Goal: Task Accomplishment & Management: Manage account settings

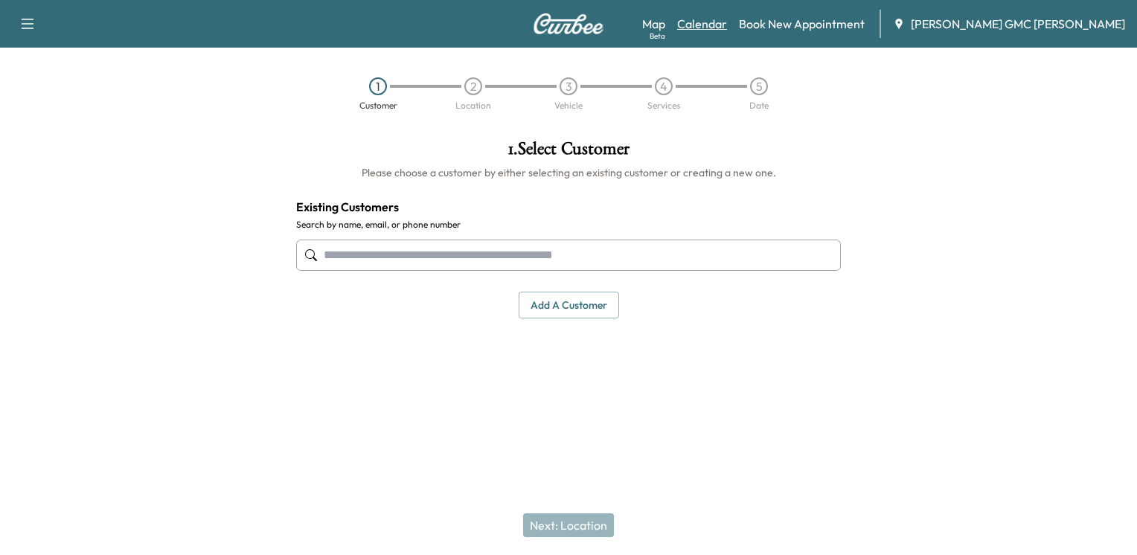
click at [727, 17] on link "Calendar" at bounding box center [702, 24] width 50 height 18
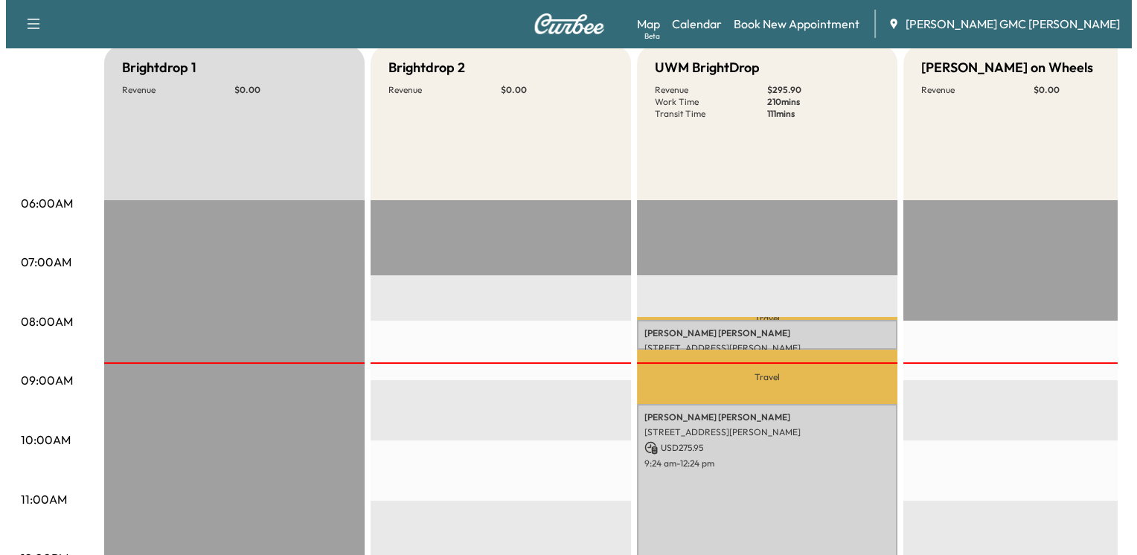
scroll to position [223, 0]
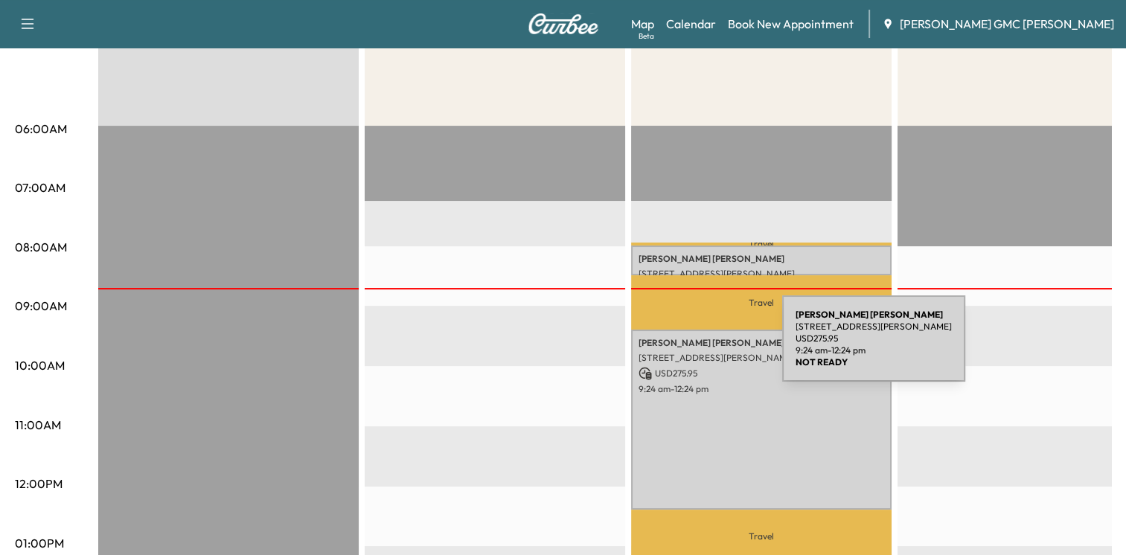
click at [671, 348] on div "[PERSON_NAME] [STREET_ADDRESS][PERSON_NAME] USD 275.95 9:24 am - 12:24 pm" at bounding box center [761, 420] width 260 height 180
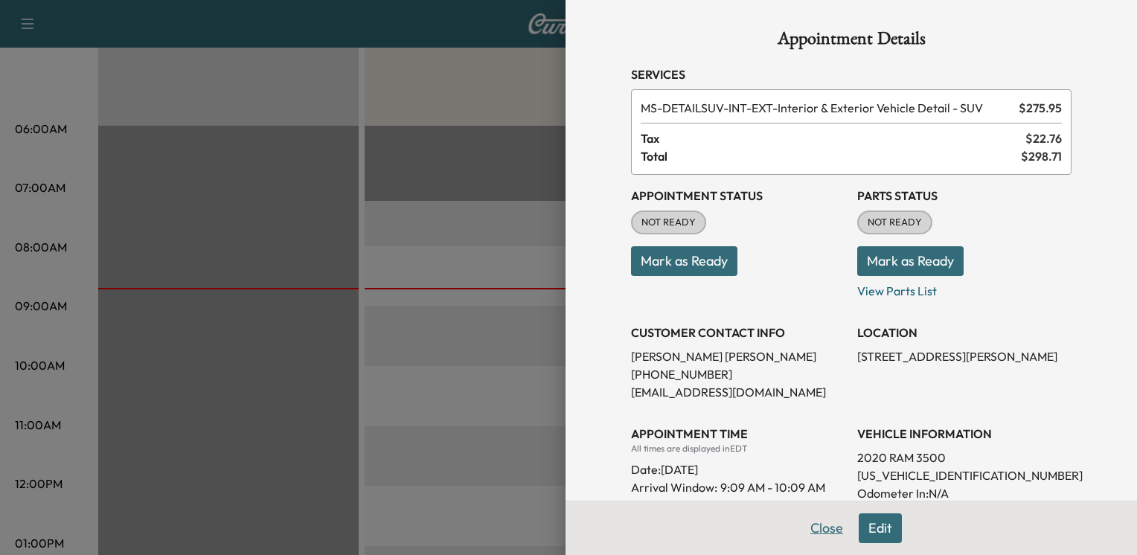
click at [815, 537] on button "Close" at bounding box center [827, 528] width 52 height 30
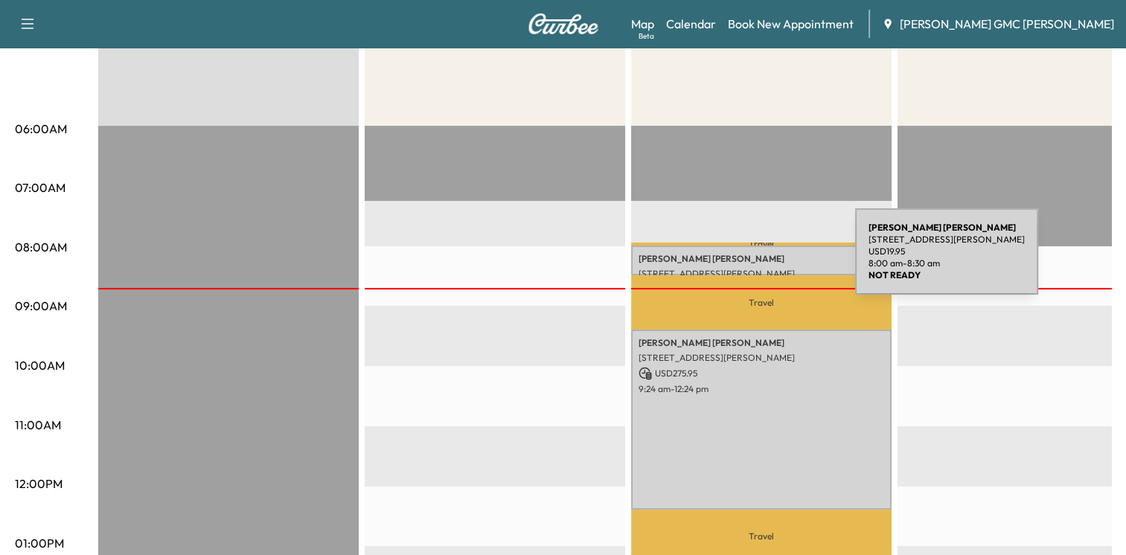
click at [743, 260] on p "[PERSON_NAME]" at bounding box center [762, 259] width 246 height 12
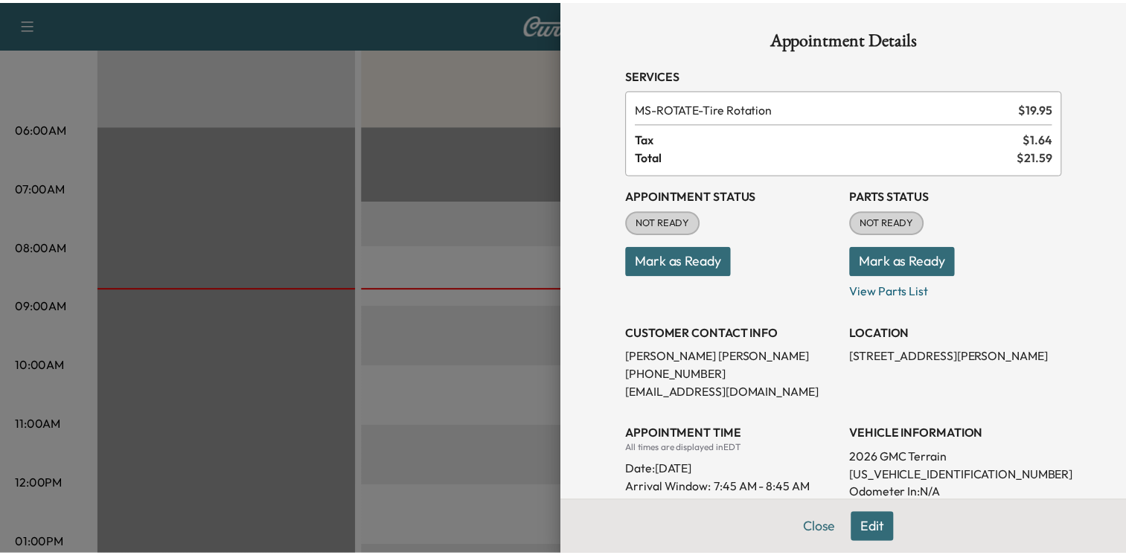
scroll to position [0, 0]
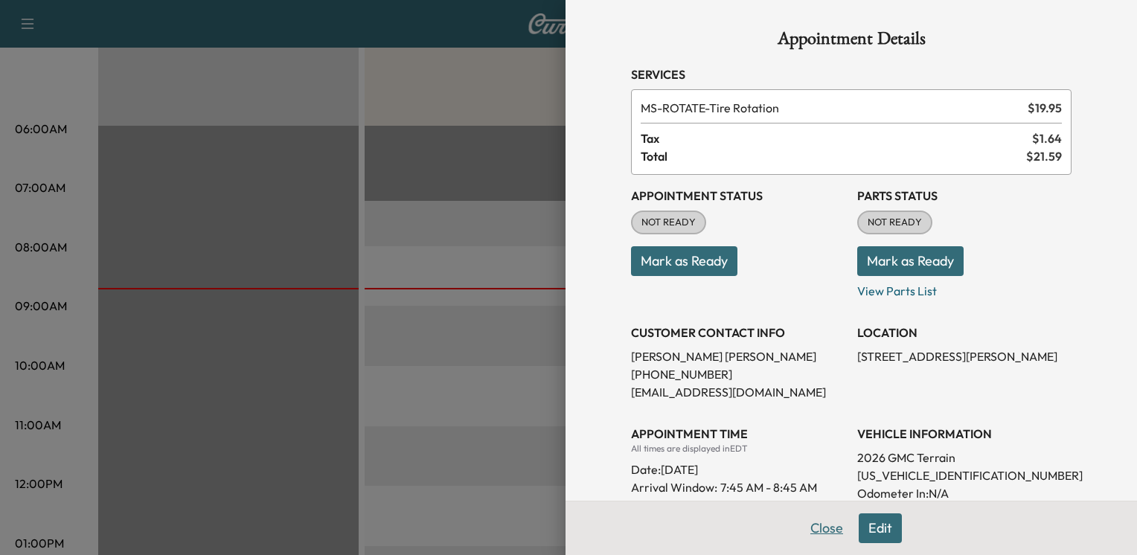
click at [807, 528] on button "Close" at bounding box center [827, 528] width 52 height 30
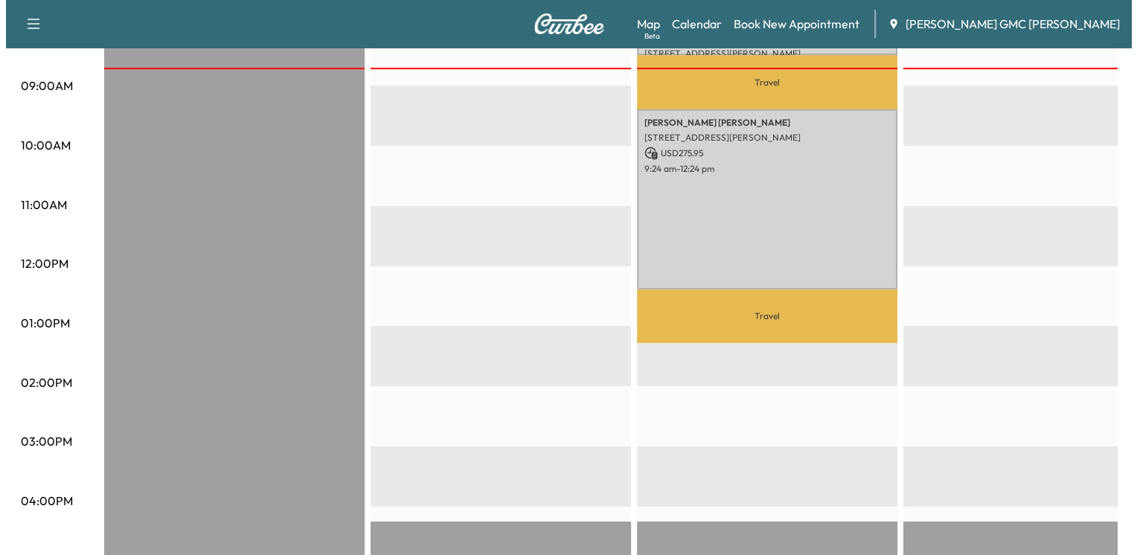
scroll to position [397, 0]
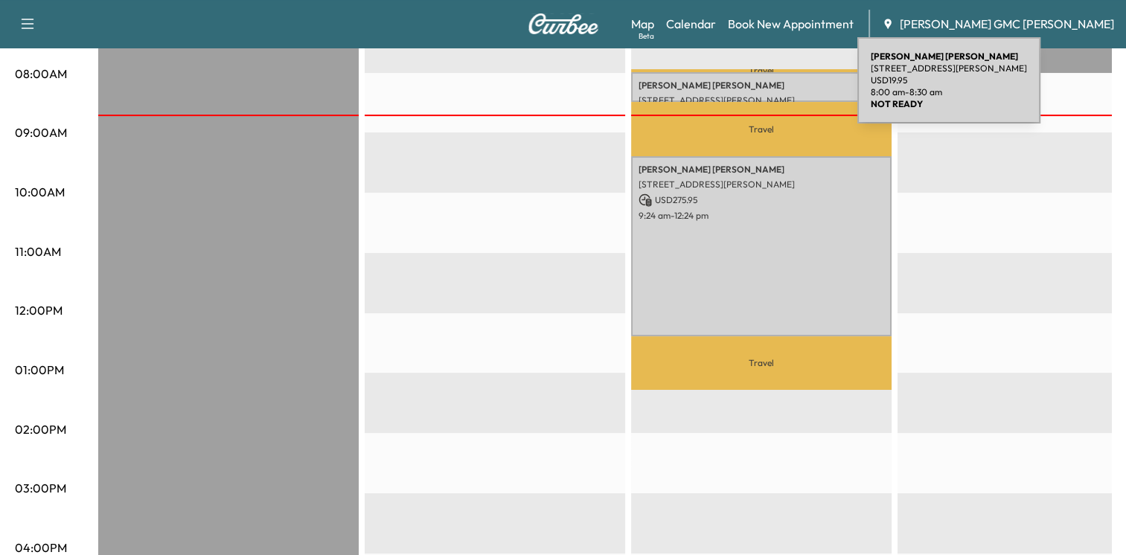
click at [746, 89] on div "[PERSON_NAME] [STREET_ADDRESS][PERSON_NAME] USD 19.95 8:00 am - 8:30 am" at bounding box center [761, 87] width 260 height 30
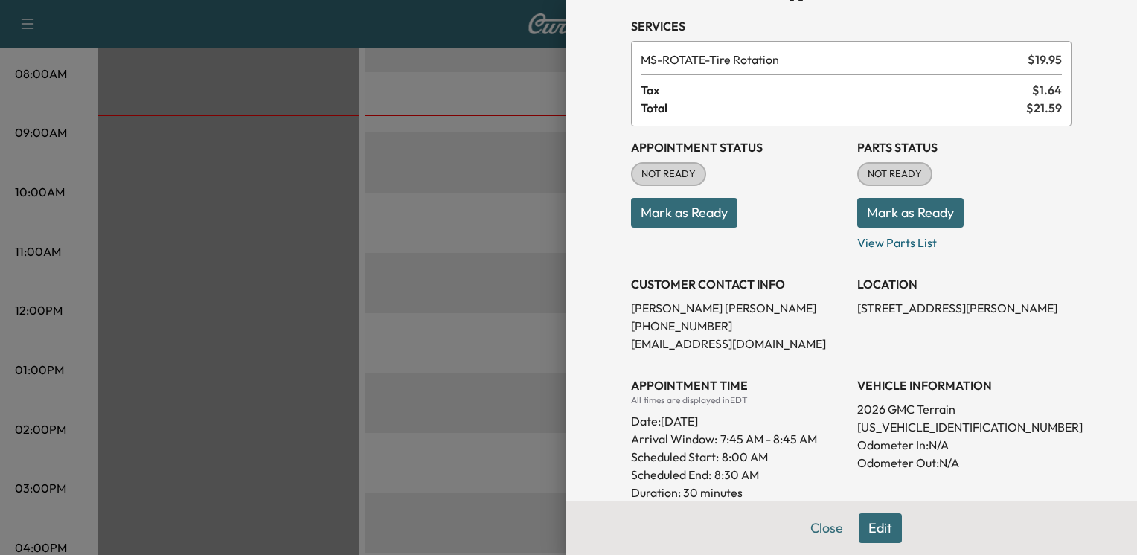
scroll to position [74, 0]
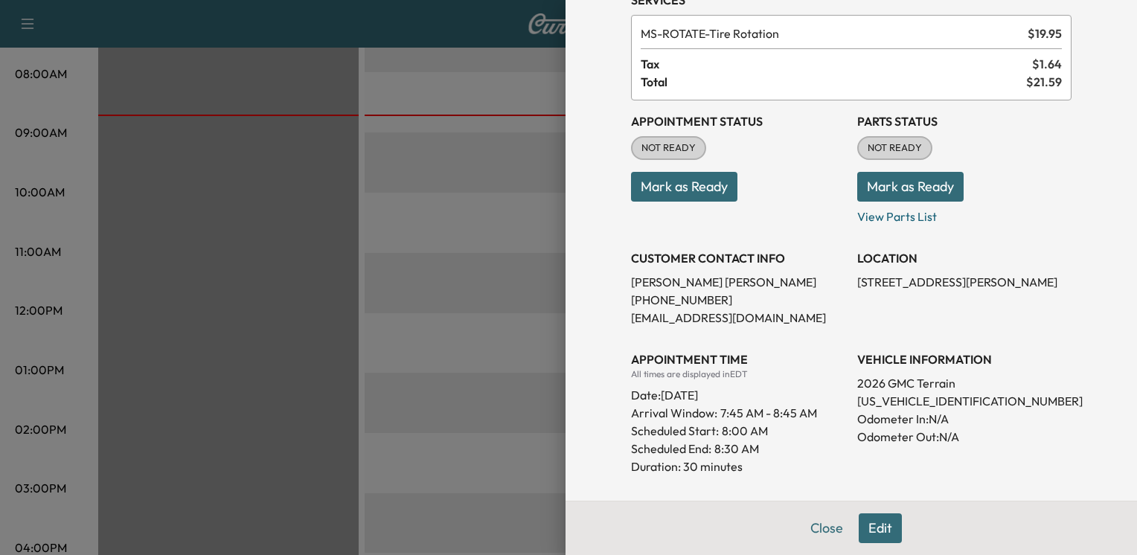
click at [825, 543] on div "Close Edit" at bounding box center [852, 528] width 572 height 54
click at [827, 535] on button "Close" at bounding box center [827, 528] width 52 height 30
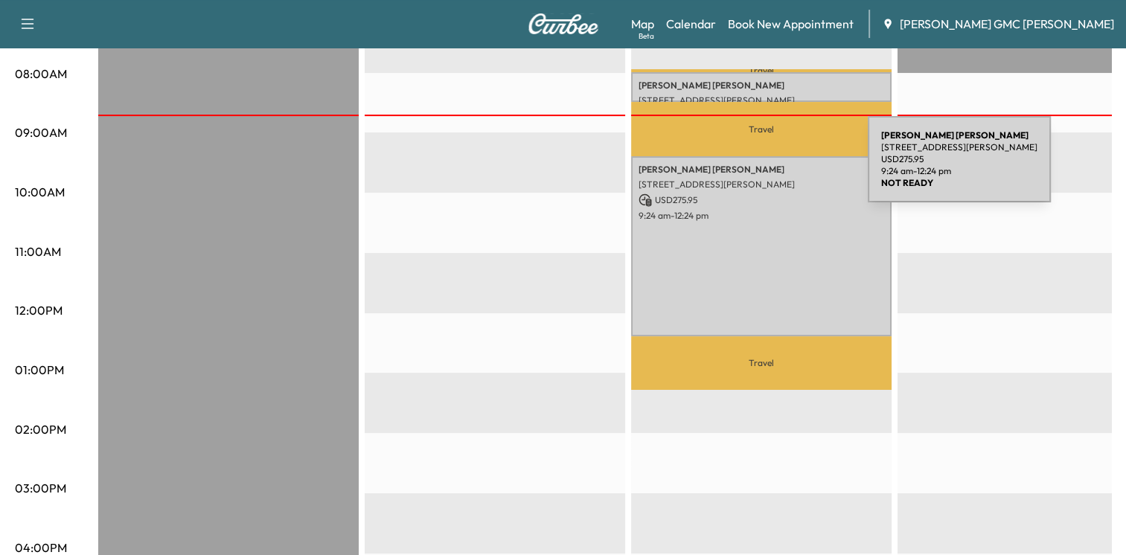
drag, startPoint x: 756, startPoint y: 168, endPoint x: 735, endPoint y: 128, distance: 45.3
click at [735, 128] on p "Travel" at bounding box center [761, 129] width 260 height 54
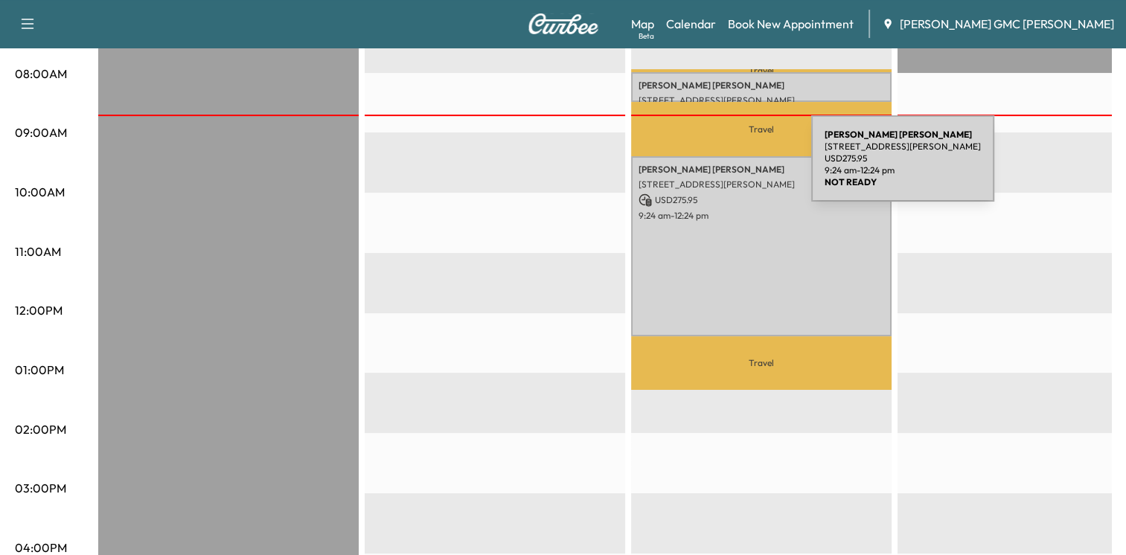
click at [700, 167] on p "[PERSON_NAME]" at bounding box center [762, 170] width 246 height 12
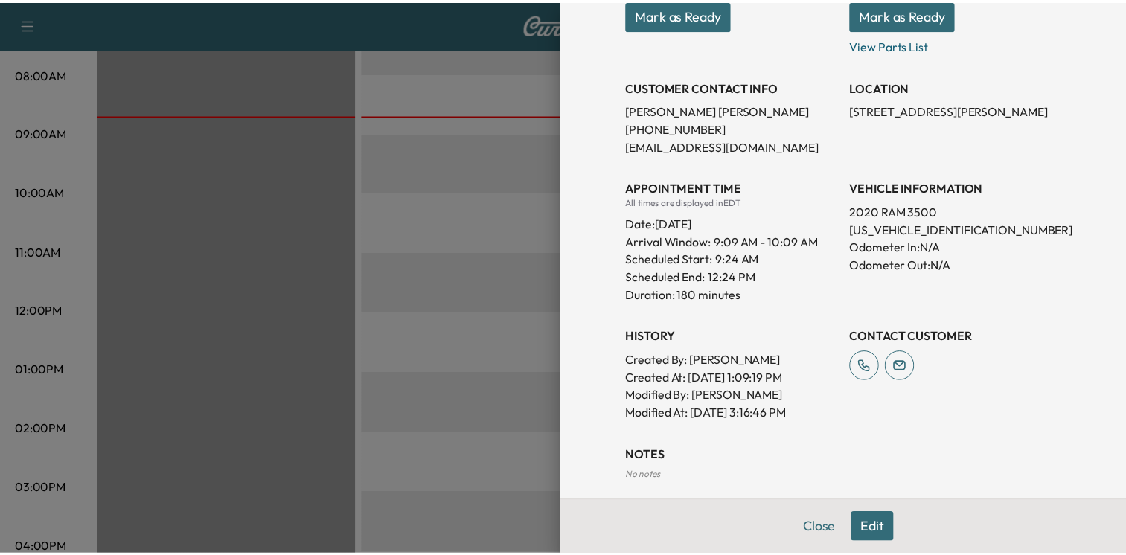
scroll to position [316, 0]
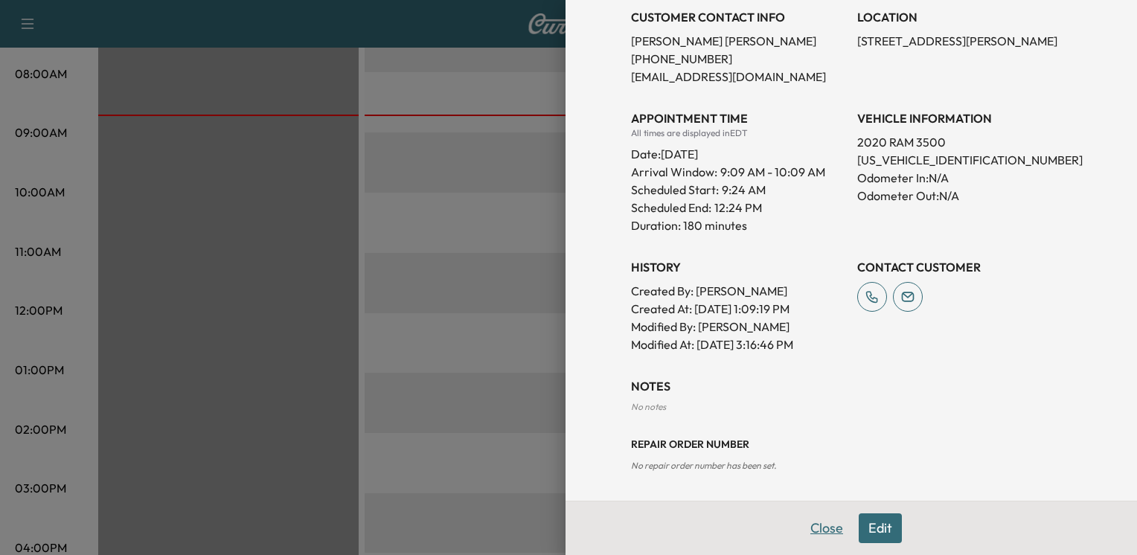
click at [819, 525] on button "Close" at bounding box center [827, 528] width 52 height 30
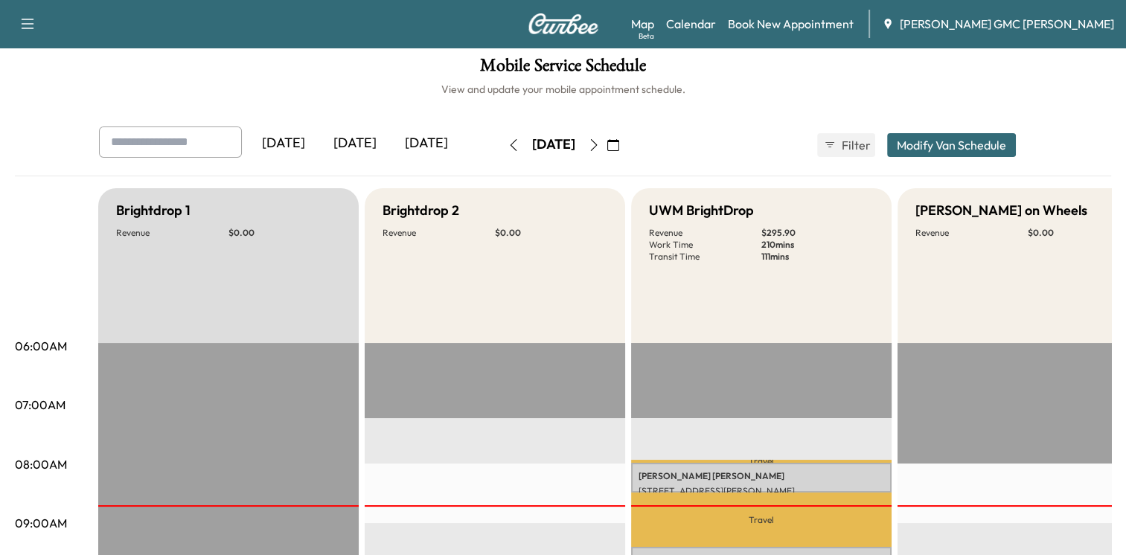
scroll to position [0, 0]
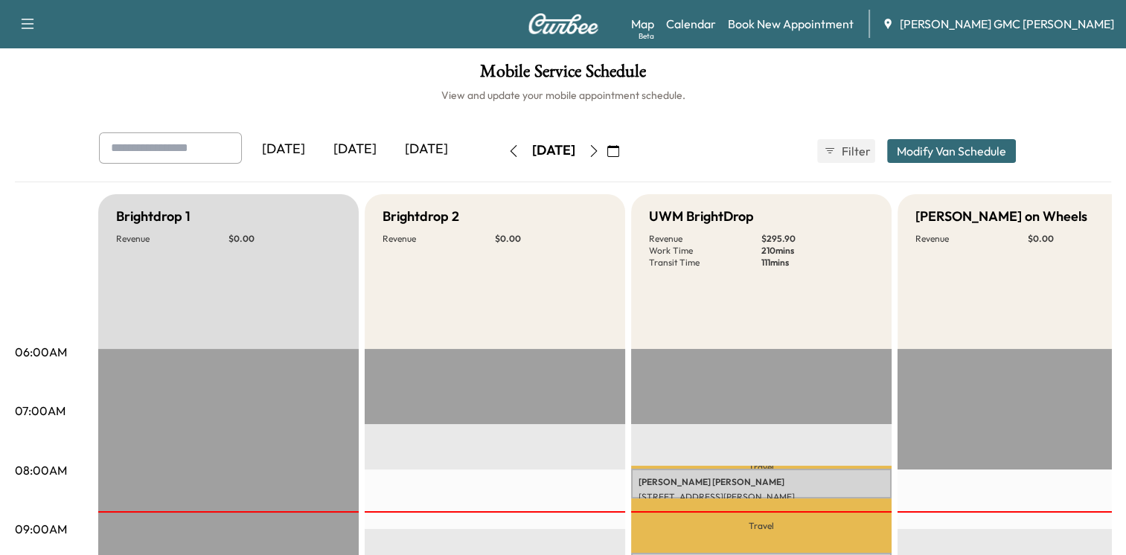
click at [600, 145] on icon "button" at bounding box center [594, 151] width 12 height 12
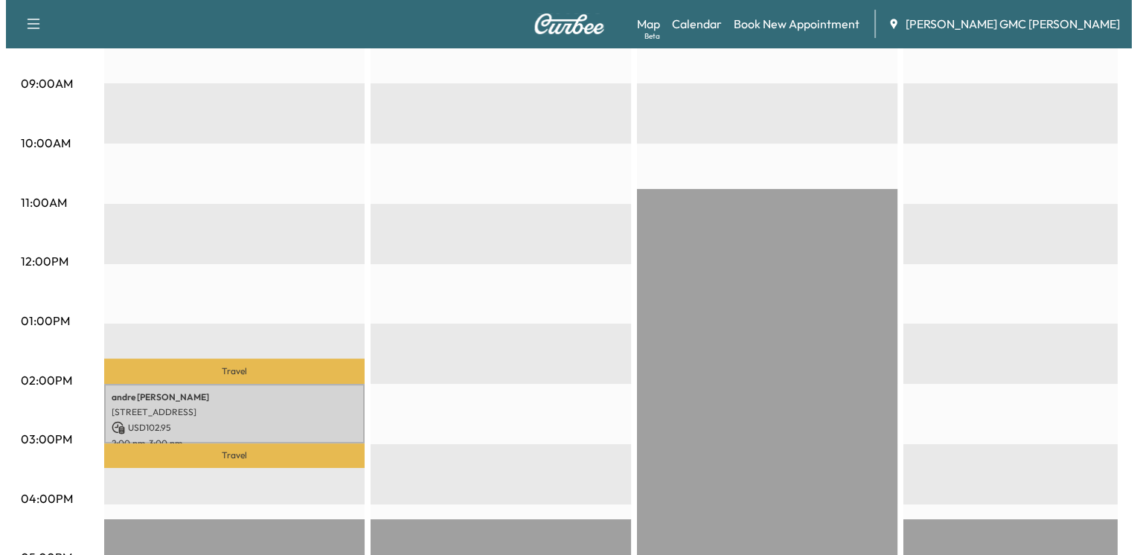
scroll to position [447, 0]
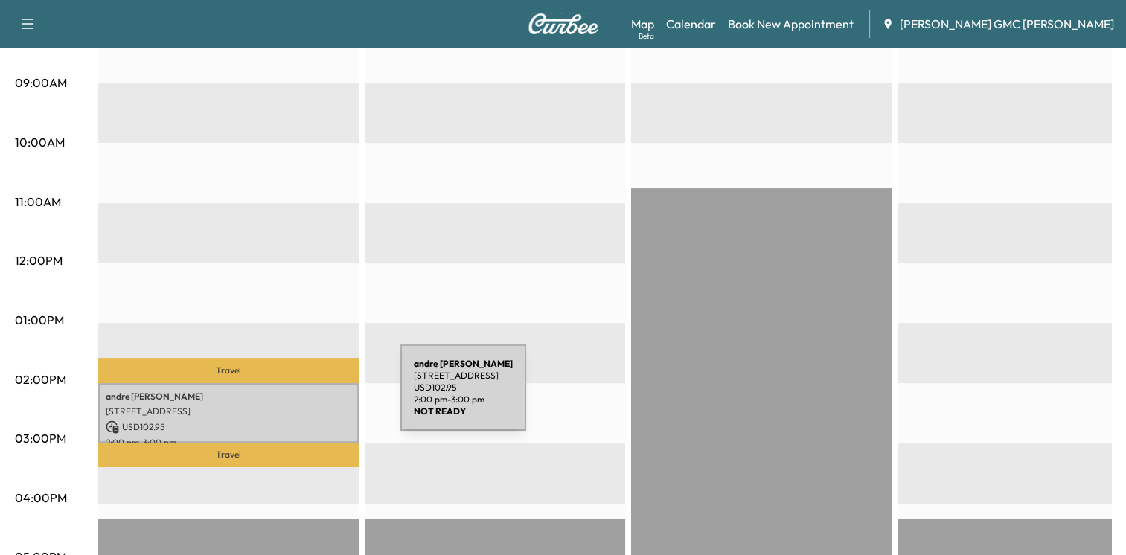
click at [289, 397] on div "[PERSON_NAME] [STREET_ADDRESS] USD 102.95 2:00 pm - 3:00 pm" at bounding box center [228, 413] width 260 height 60
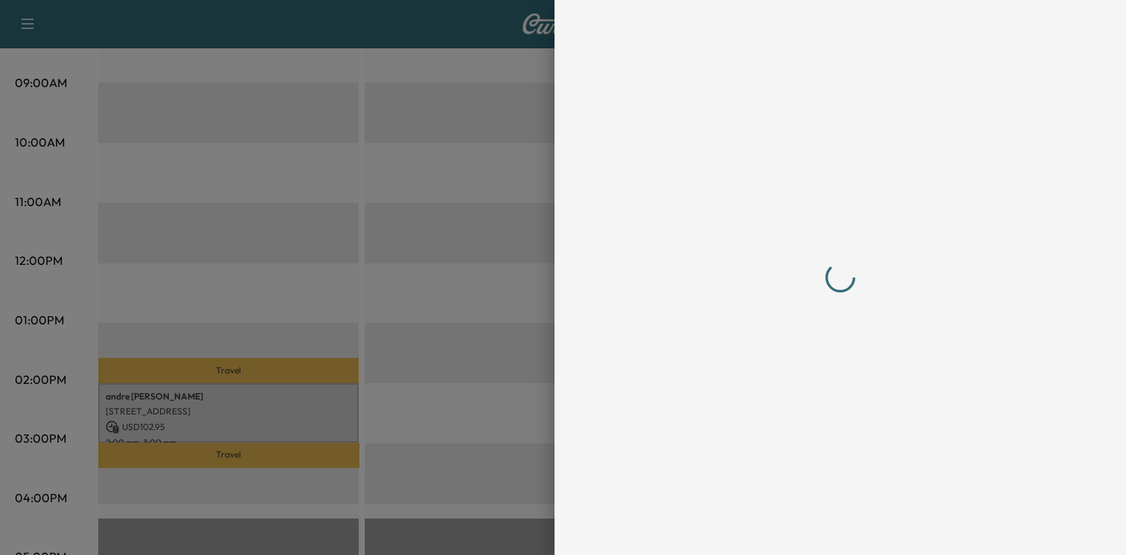
click at [289, 397] on div at bounding box center [563, 277] width 1126 height 555
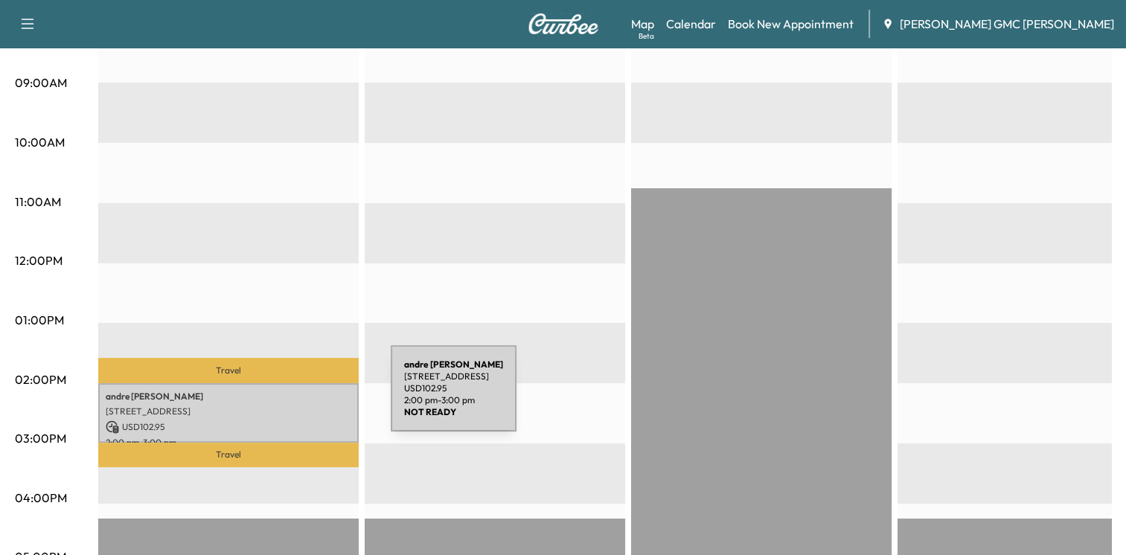
click at [279, 397] on div "[PERSON_NAME] [STREET_ADDRESS] USD 102.95 2:00 pm - 3:00 pm" at bounding box center [228, 413] width 260 height 60
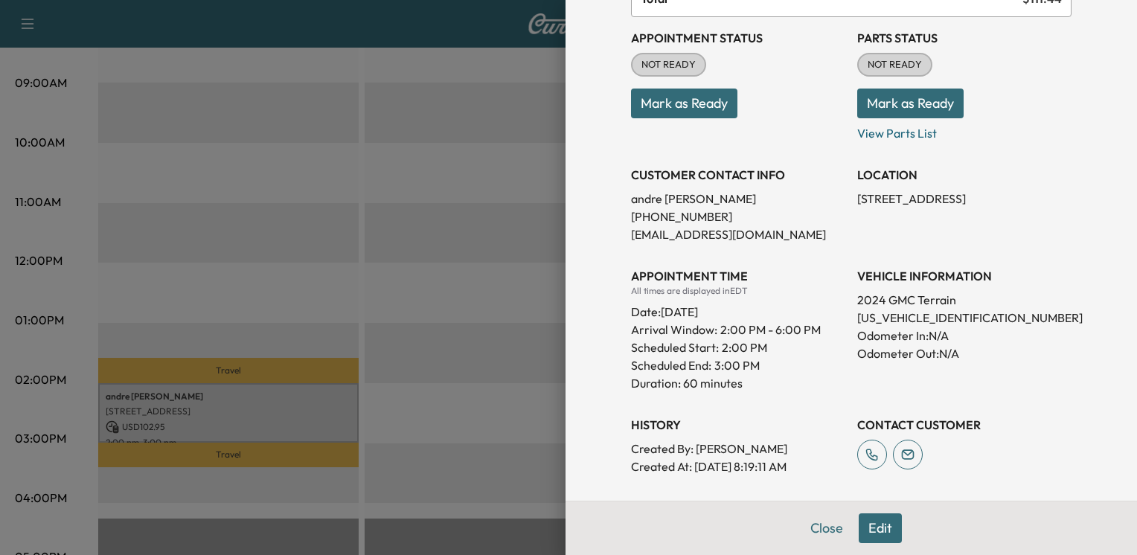
scroll to position [149, 0]
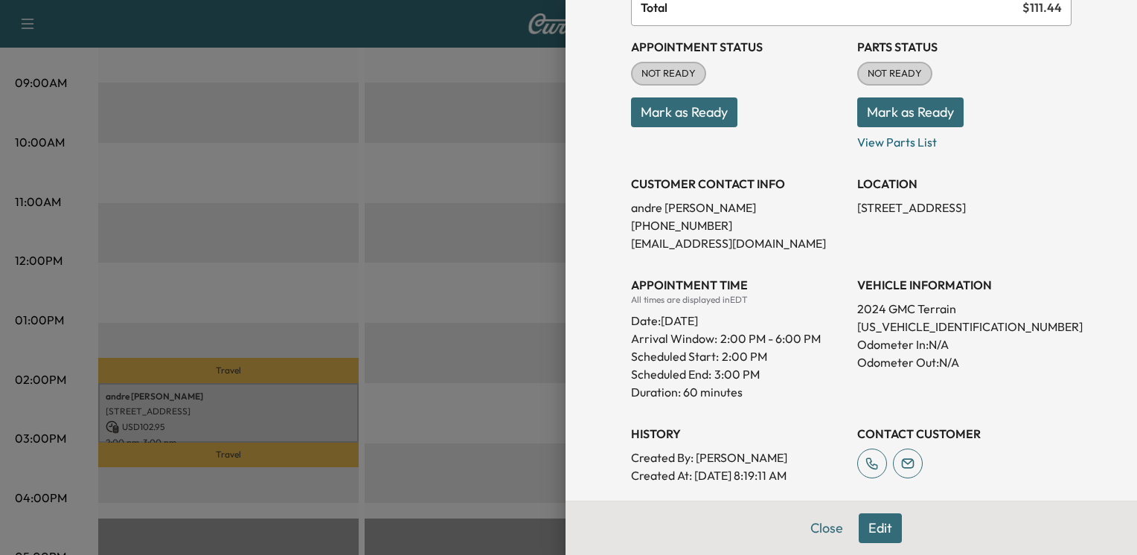
click at [742, 334] on span "2:00 PM - 6:00 PM" at bounding box center [770, 339] width 100 height 18
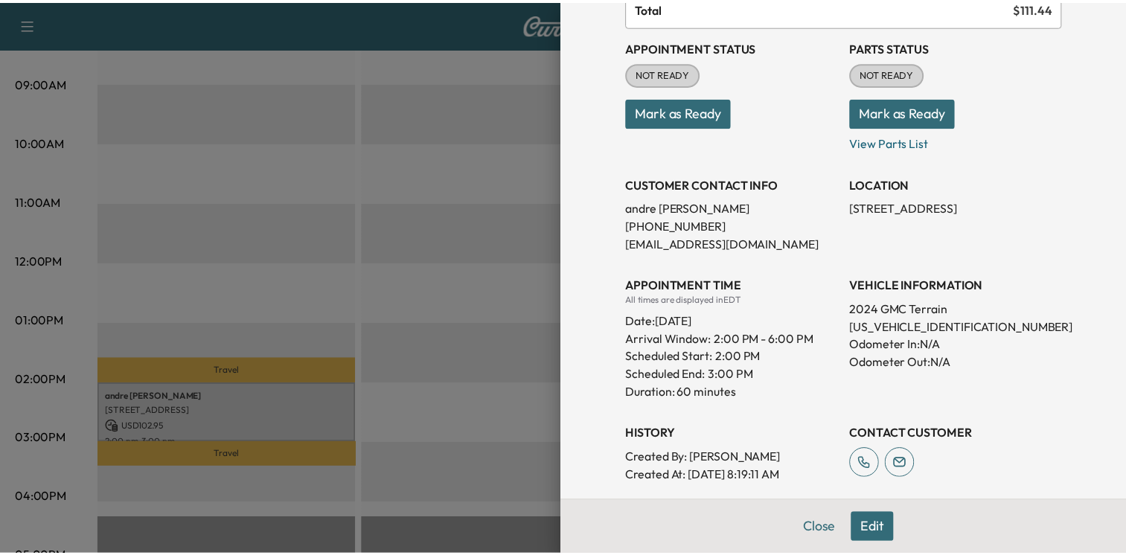
scroll to position [74, 0]
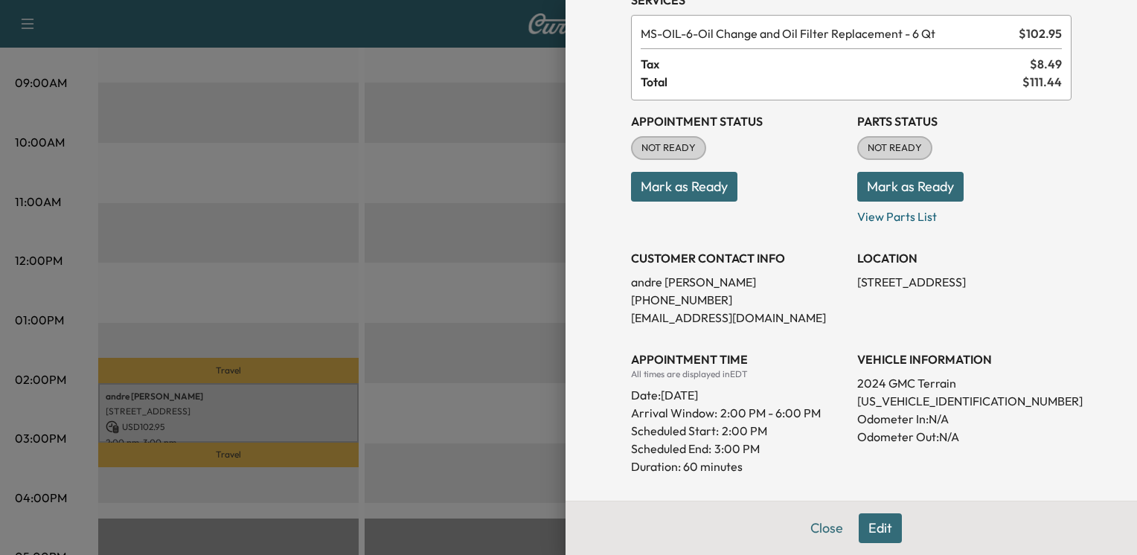
click at [434, 228] on div at bounding box center [568, 277] width 1137 height 555
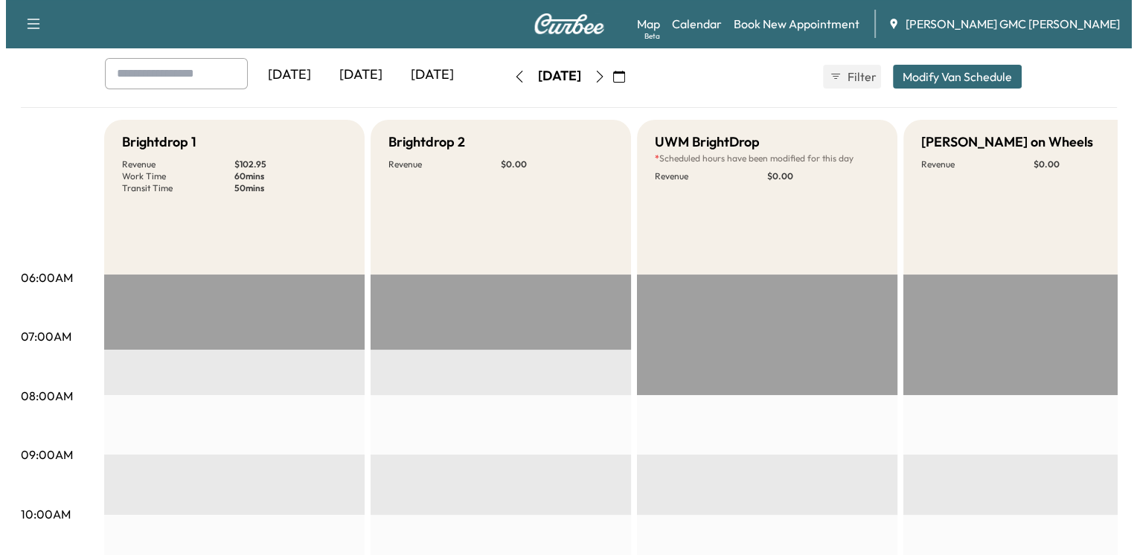
scroll to position [0, 0]
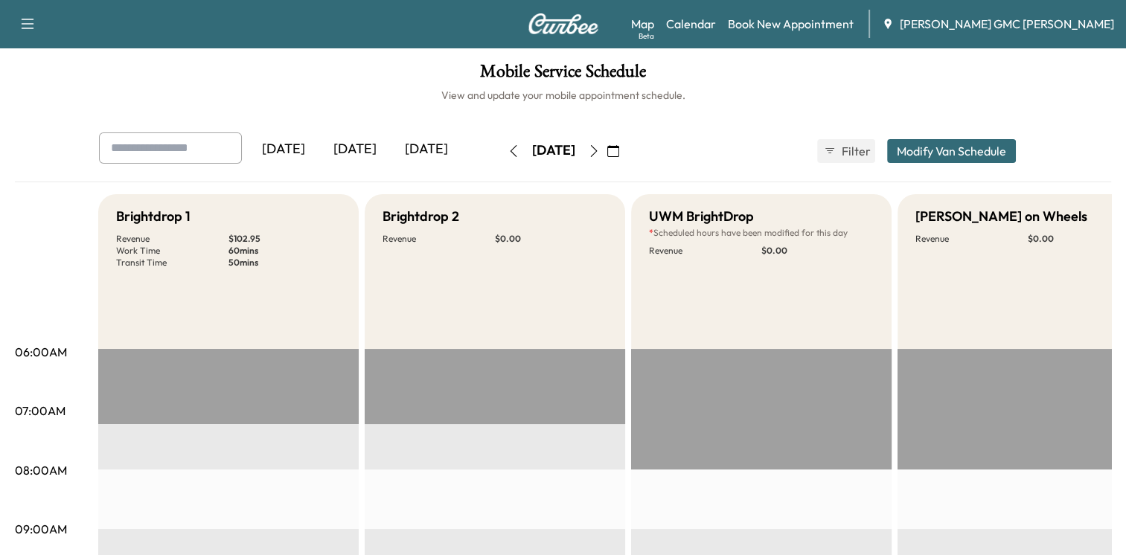
click at [600, 147] on icon "button" at bounding box center [594, 151] width 12 height 12
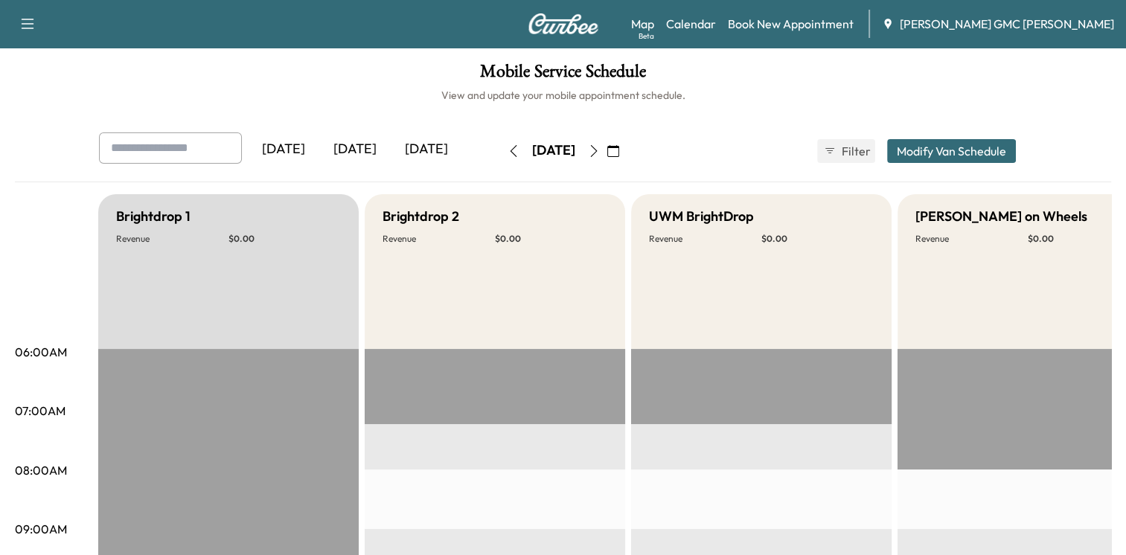
click at [508, 150] on icon "button" at bounding box center [514, 151] width 12 height 12
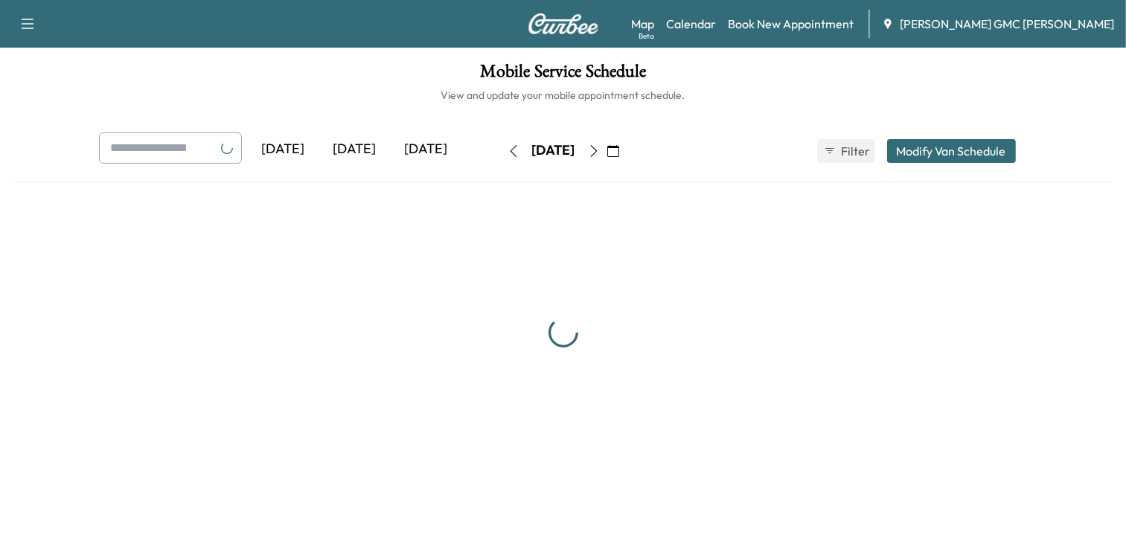
click at [508, 150] on icon "button" at bounding box center [514, 151] width 12 height 12
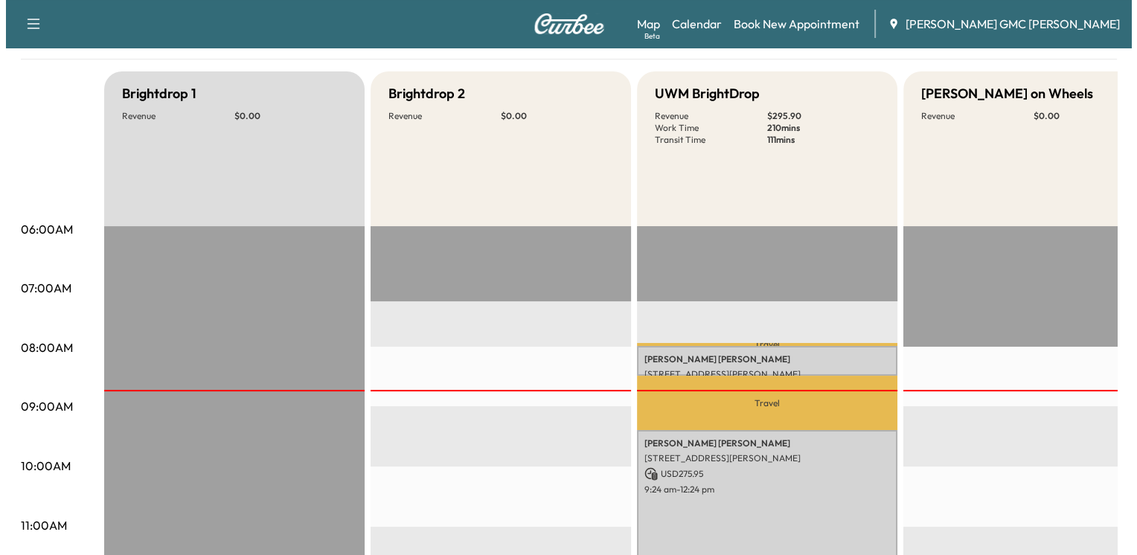
scroll to position [149, 0]
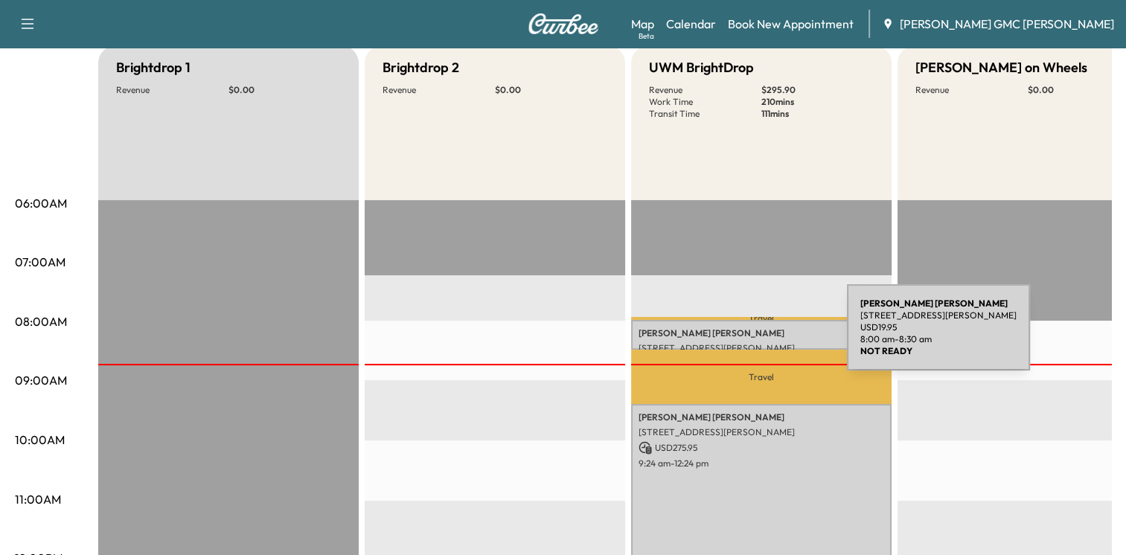
click at [735, 336] on div "[PERSON_NAME] [STREET_ADDRESS][PERSON_NAME] USD 19.95 8:00 am - 8:30 am" at bounding box center [761, 335] width 260 height 30
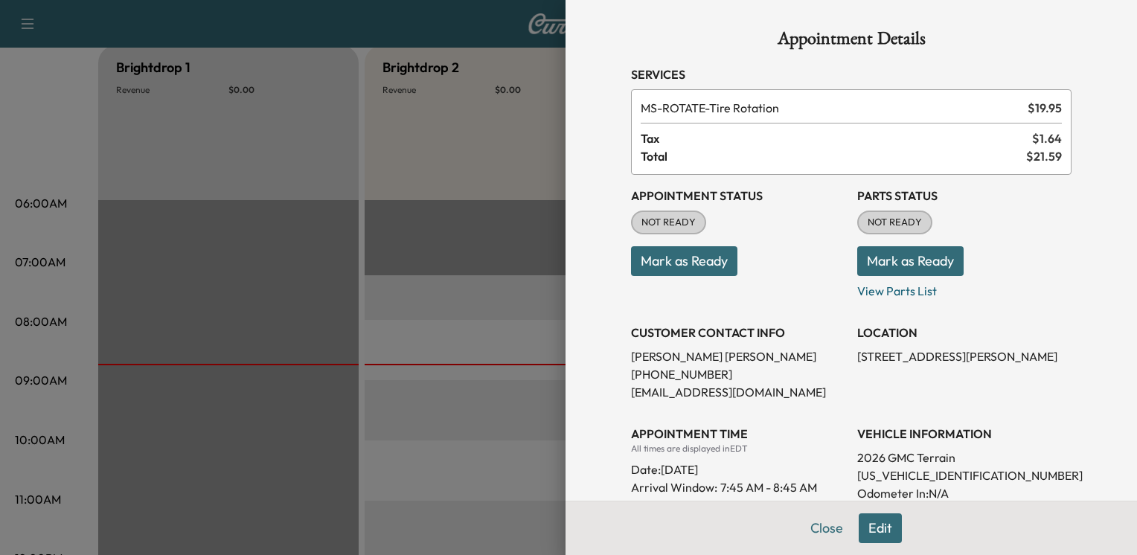
click at [769, 291] on div "Appointment Status NOT READY Mark as Ready" at bounding box center [738, 237] width 214 height 125
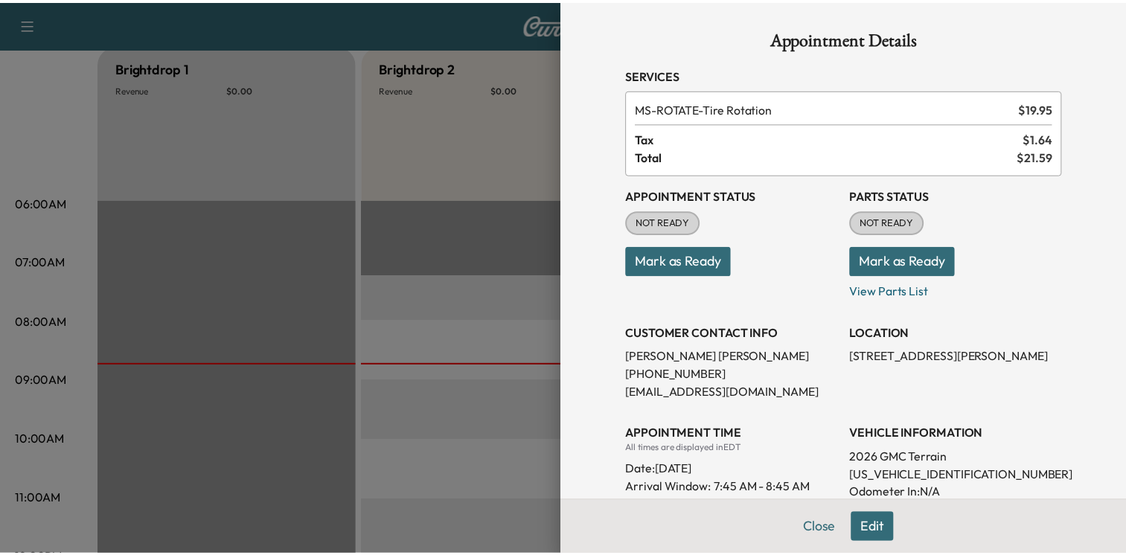
scroll to position [74, 0]
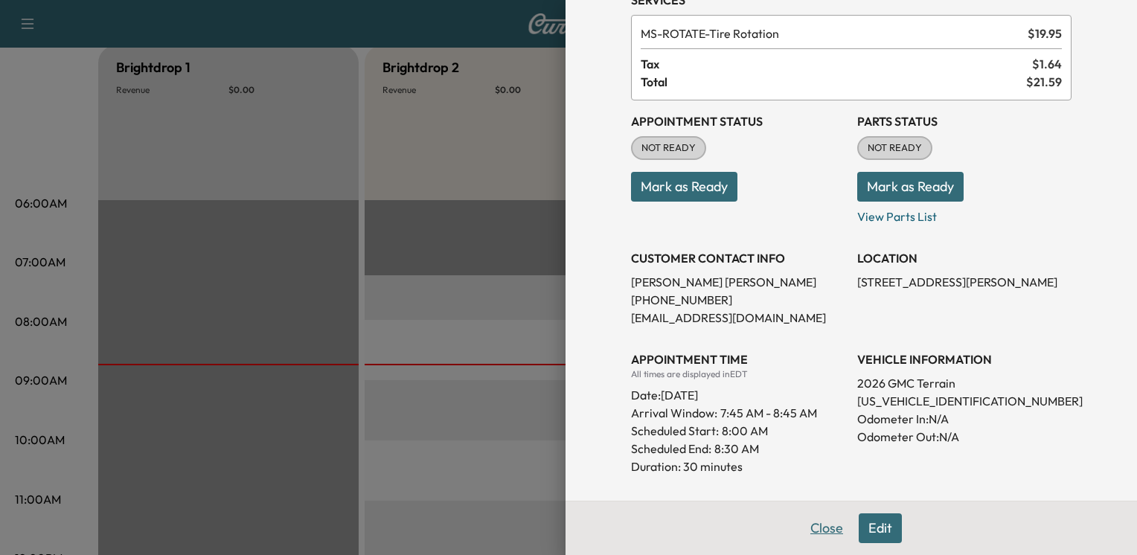
click at [813, 538] on button "Close" at bounding box center [827, 528] width 52 height 30
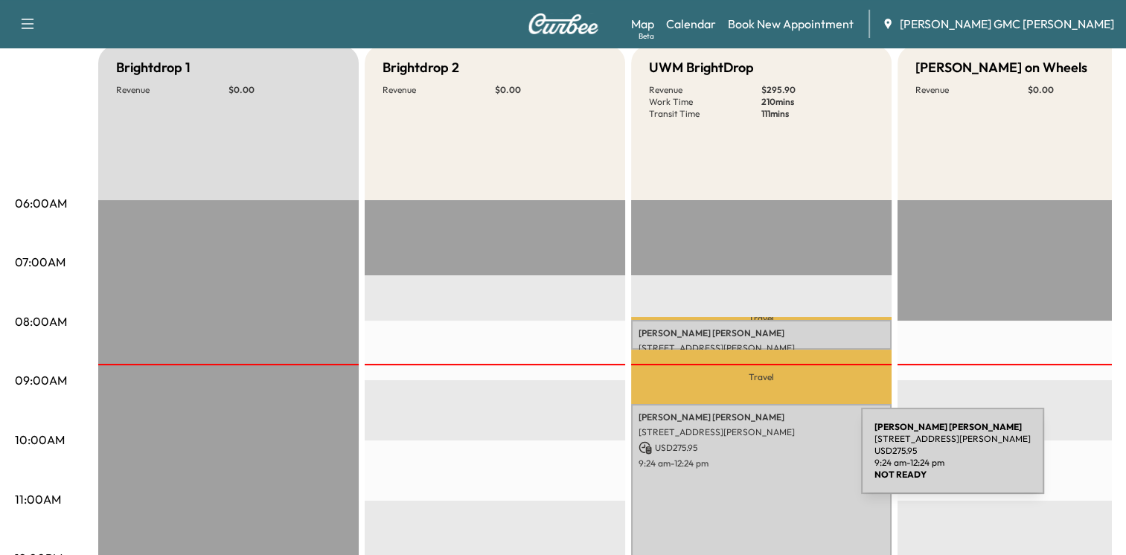
click at [749, 460] on p "9:24 am - 12:24 pm" at bounding box center [762, 464] width 246 height 12
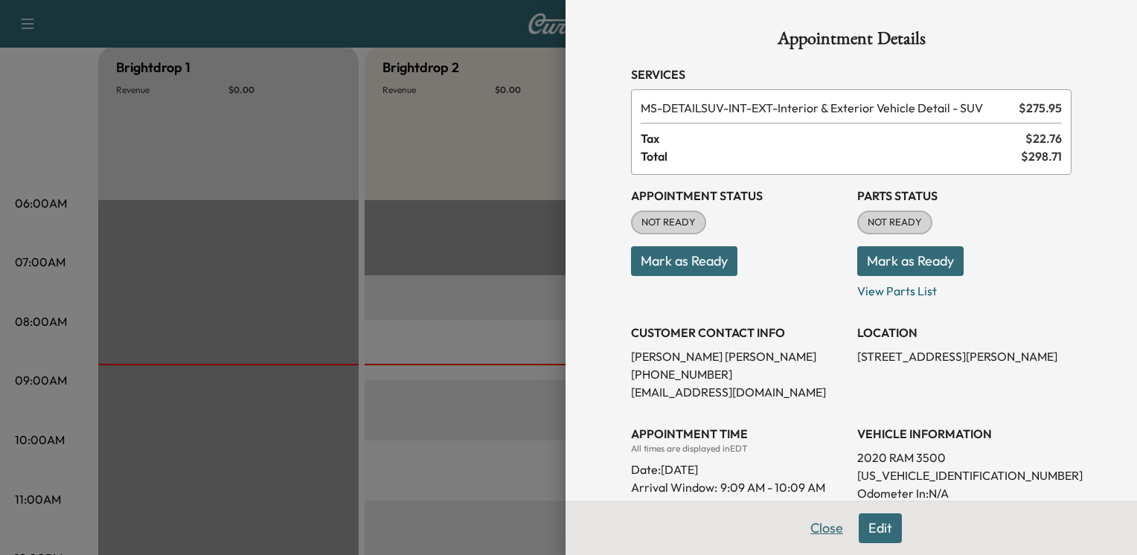
click at [817, 513] on button "Close" at bounding box center [827, 528] width 52 height 30
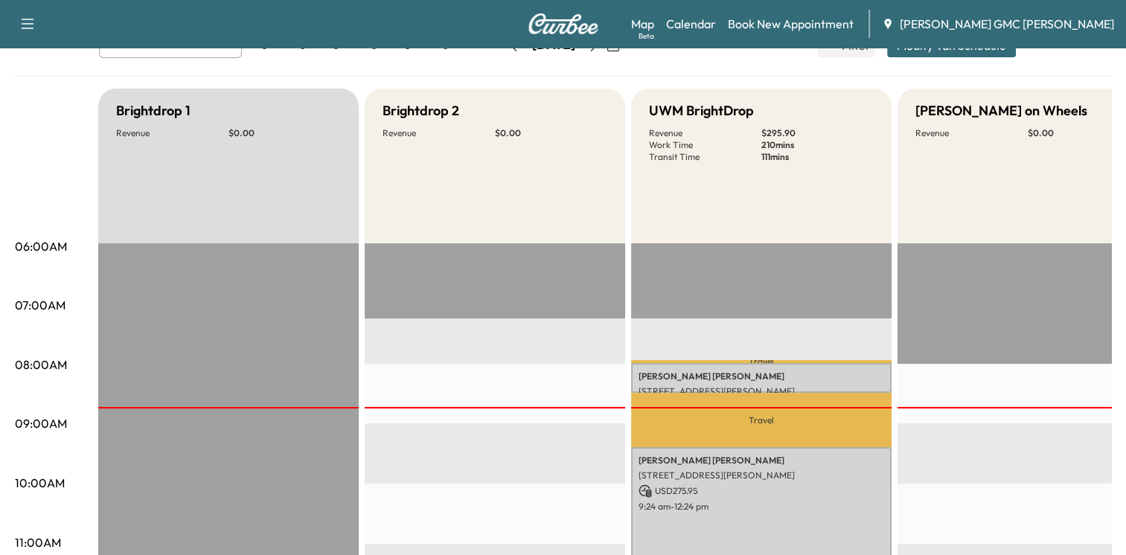
scroll to position [0, 0]
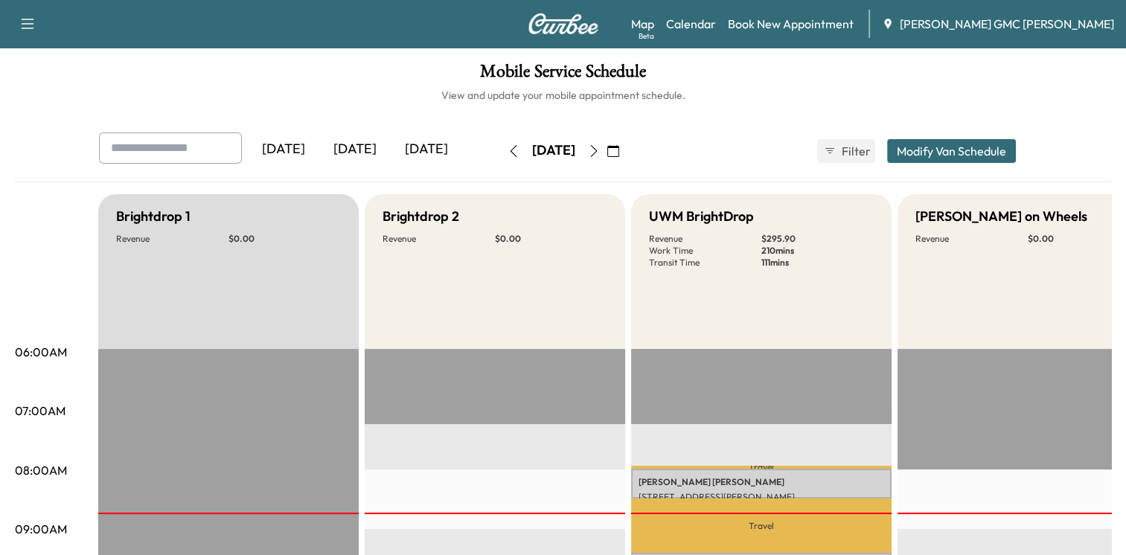
click at [626, 152] on button "button" at bounding box center [613, 151] width 25 height 24
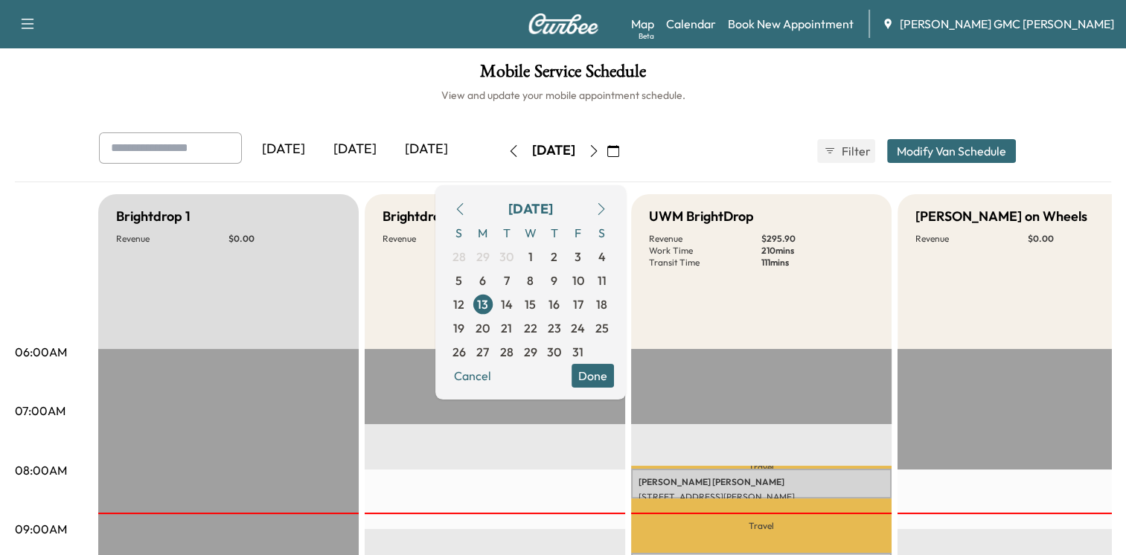
click at [600, 152] on icon "button" at bounding box center [594, 151] width 12 height 12
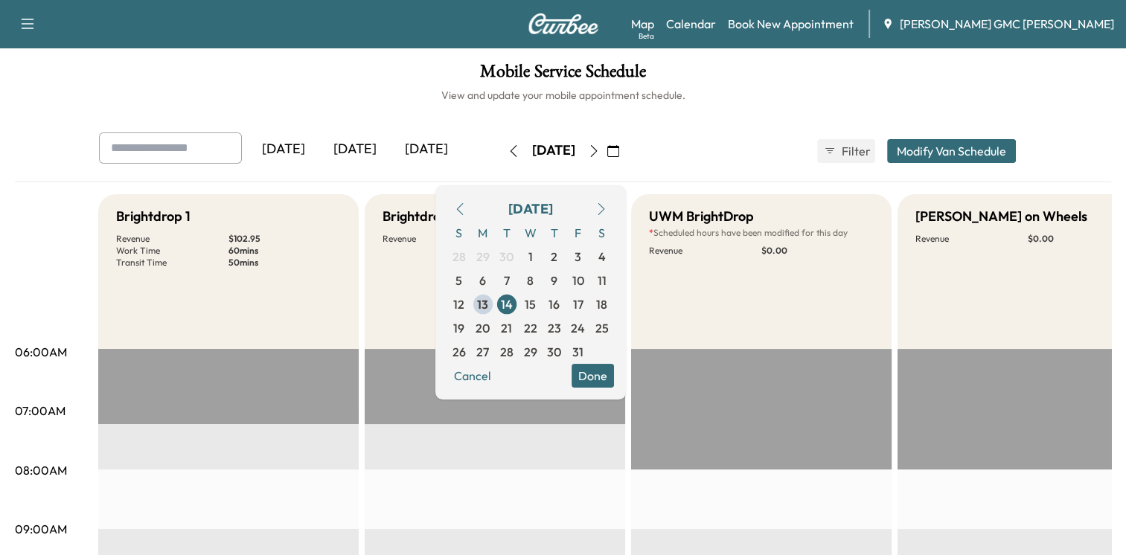
click at [614, 370] on button "Done" at bounding box center [593, 376] width 42 height 24
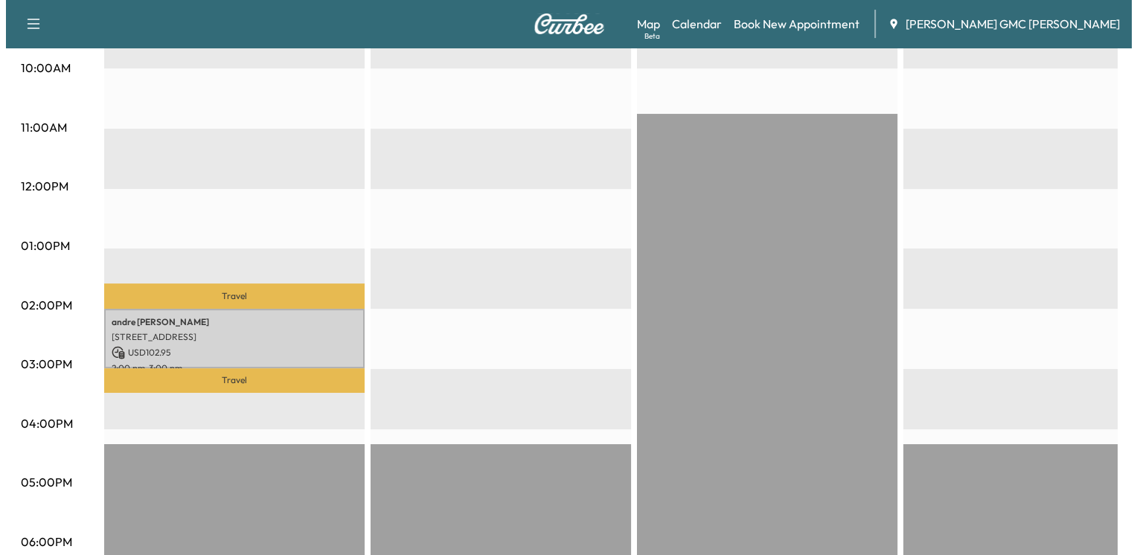
scroll to position [595, 0]
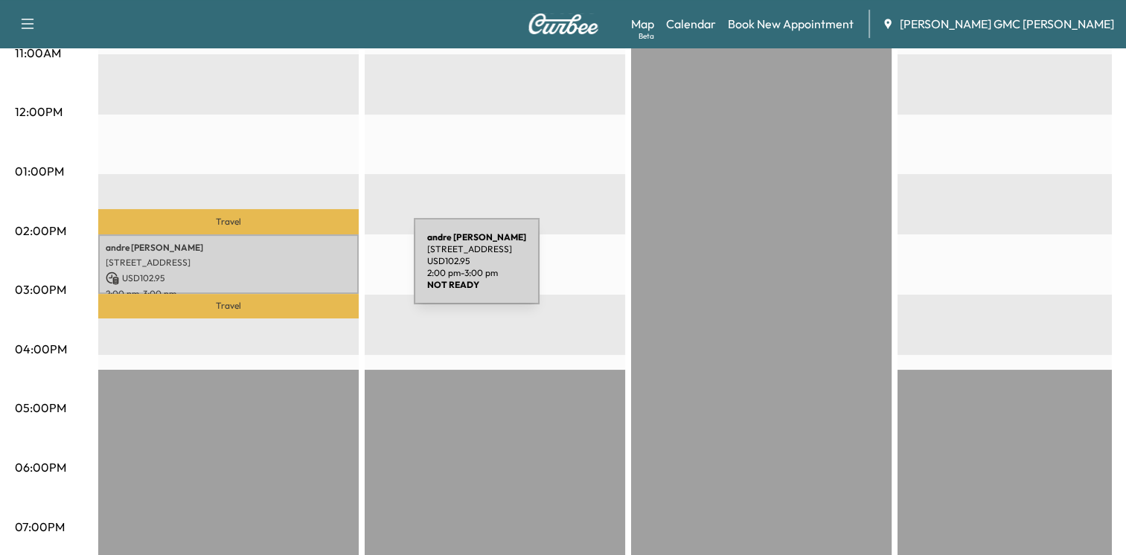
click at [302, 272] on p "USD 102.95" at bounding box center [229, 278] width 246 height 13
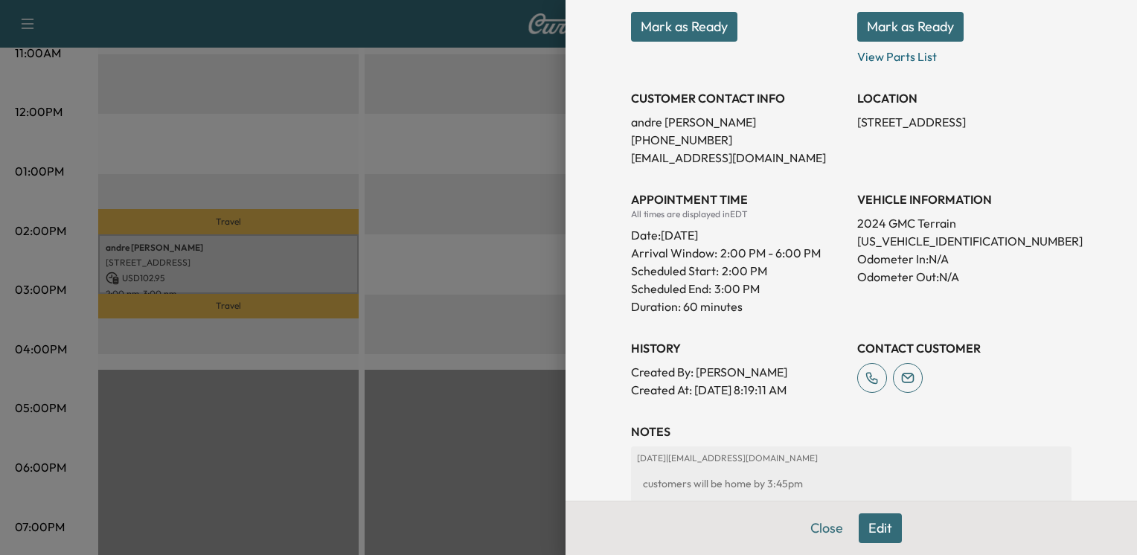
scroll to position [298, 0]
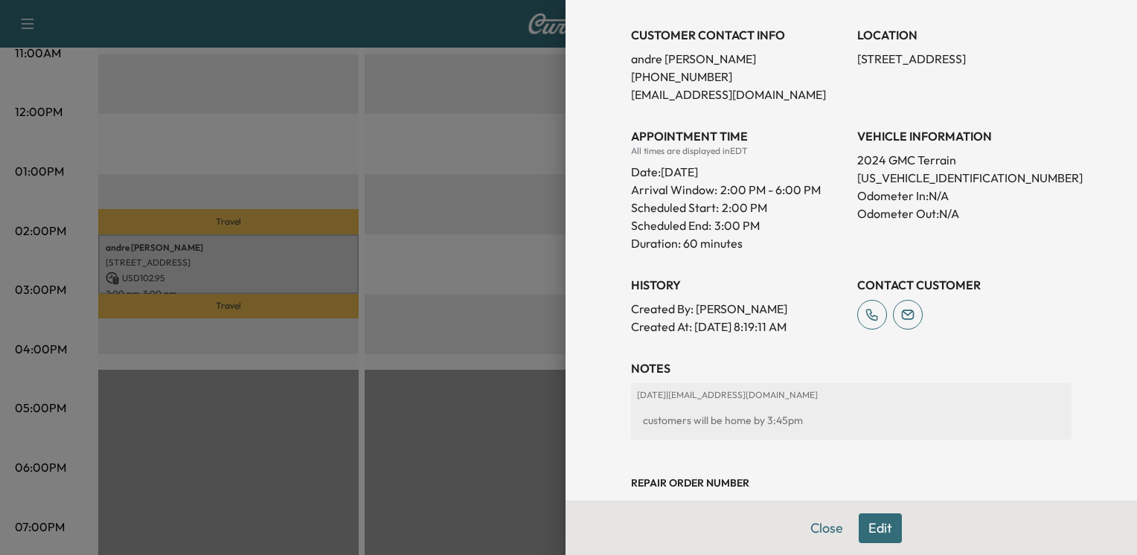
click at [857, 61] on p "[STREET_ADDRESS]" at bounding box center [964, 59] width 214 height 18
click at [857, 60] on p "[STREET_ADDRESS]" at bounding box center [964, 59] width 214 height 18
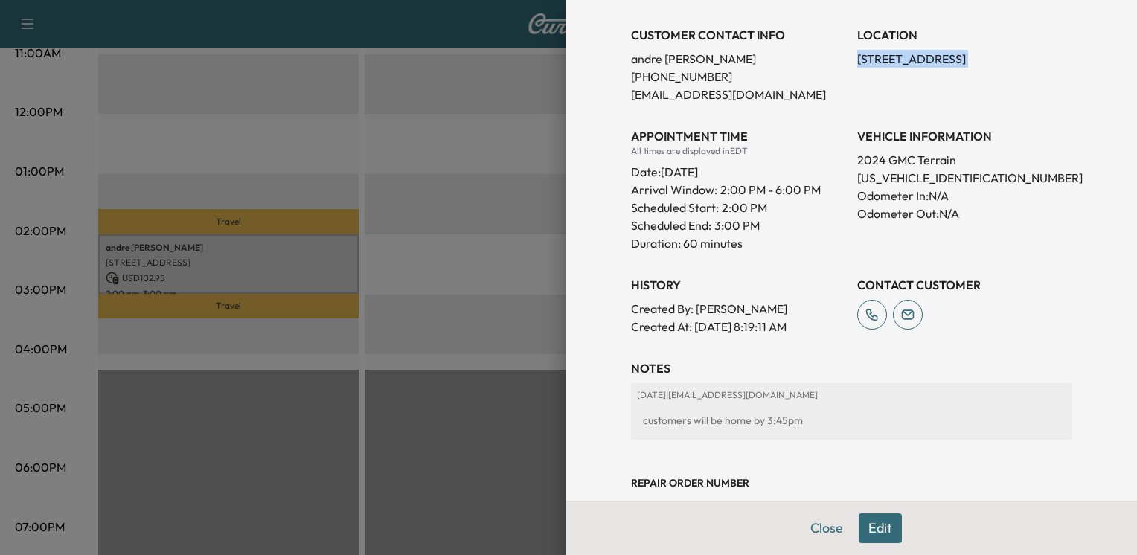
click at [857, 61] on p "[STREET_ADDRESS]" at bounding box center [964, 59] width 214 height 18
click at [810, 160] on div "Date: [DATE]" at bounding box center [738, 169] width 214 height 24
click at [800, 188] on span "2:00 PM - 6:00 PM" at bounding box center [770, 190] width 100 height 18
click at [801, 189] on span "2:00 PM - 6:00 PM" at bounding box center [770, 190] width 100 height 18
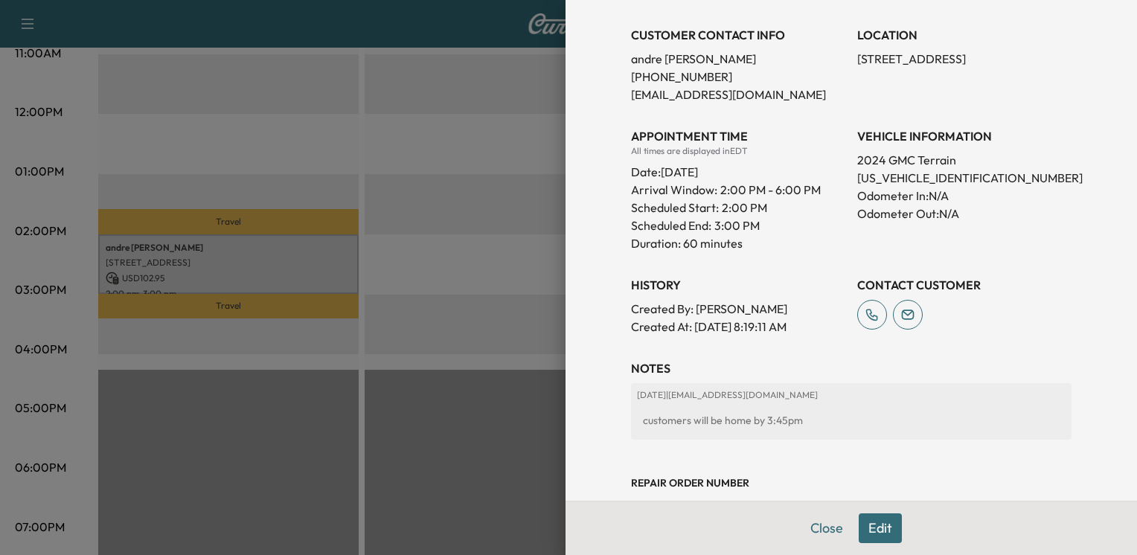
drag, startPoint x: 801, startPoint y: 189, endPoint x: 779, endPoint y: 156, distance: 39.8
click at [779, 155] on div "All times are displayed in EDT" at bounding box center [738, 151] width 214 height 12
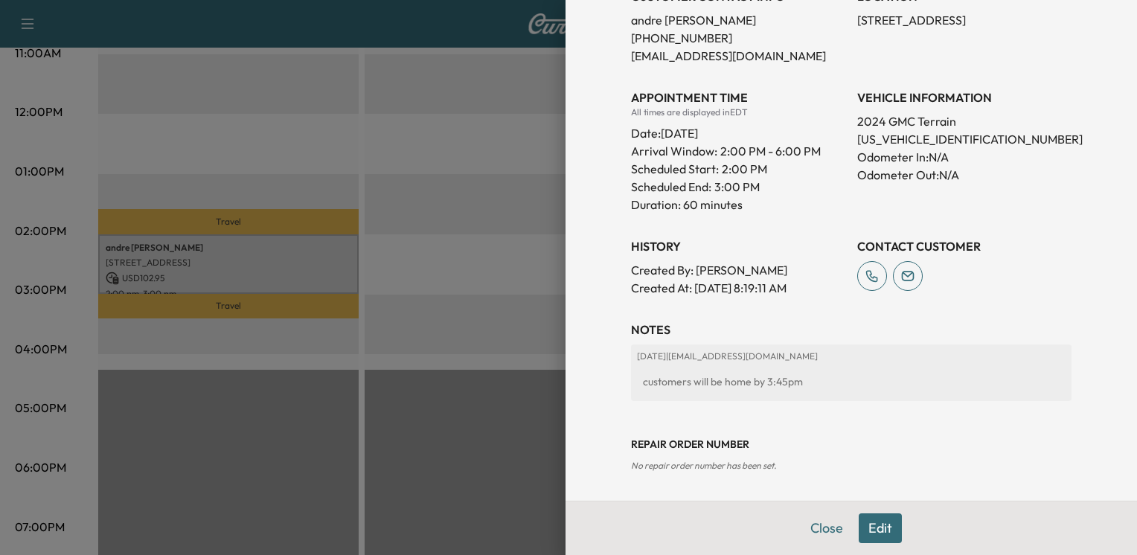
scroll to position [336, 0]
drag, startPoint x: 813, startPoint y: 336, endPoint x: 608, endPoint y: 186, distance: 253.5
click at [613, 188] on div "Appointment Details Services MS-OIL-6 - Oil Change and Oil Filter Replacement -…" at bounding box center [851, 83] width 476 height 839
